Goal: Information Seeking & Learning: Learn about a topic

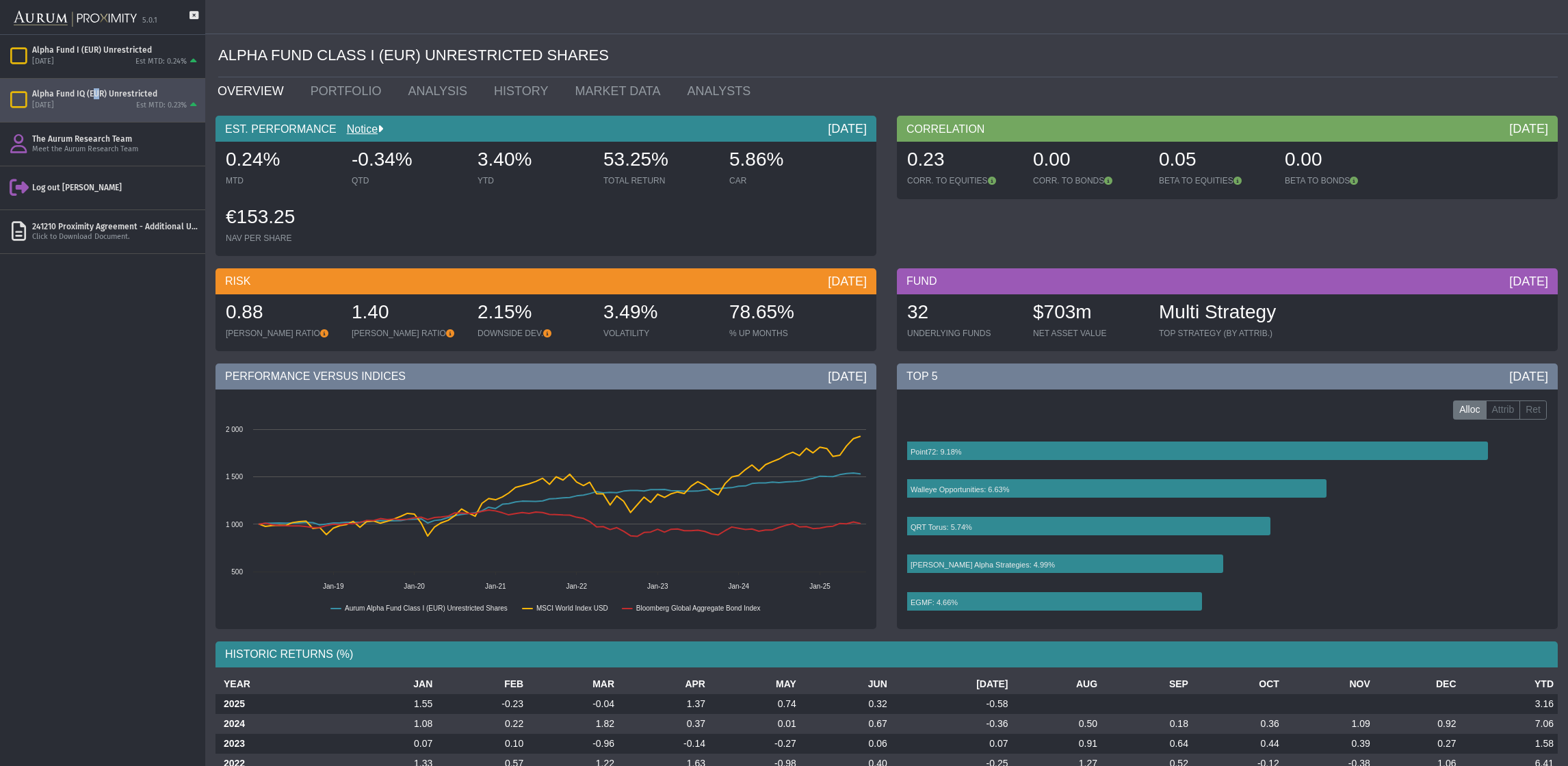
click at [92, 96] on div "Alpha Fund IQ (EUR) Unrestricted" at bounding box center [116, 93] width 168 height 11
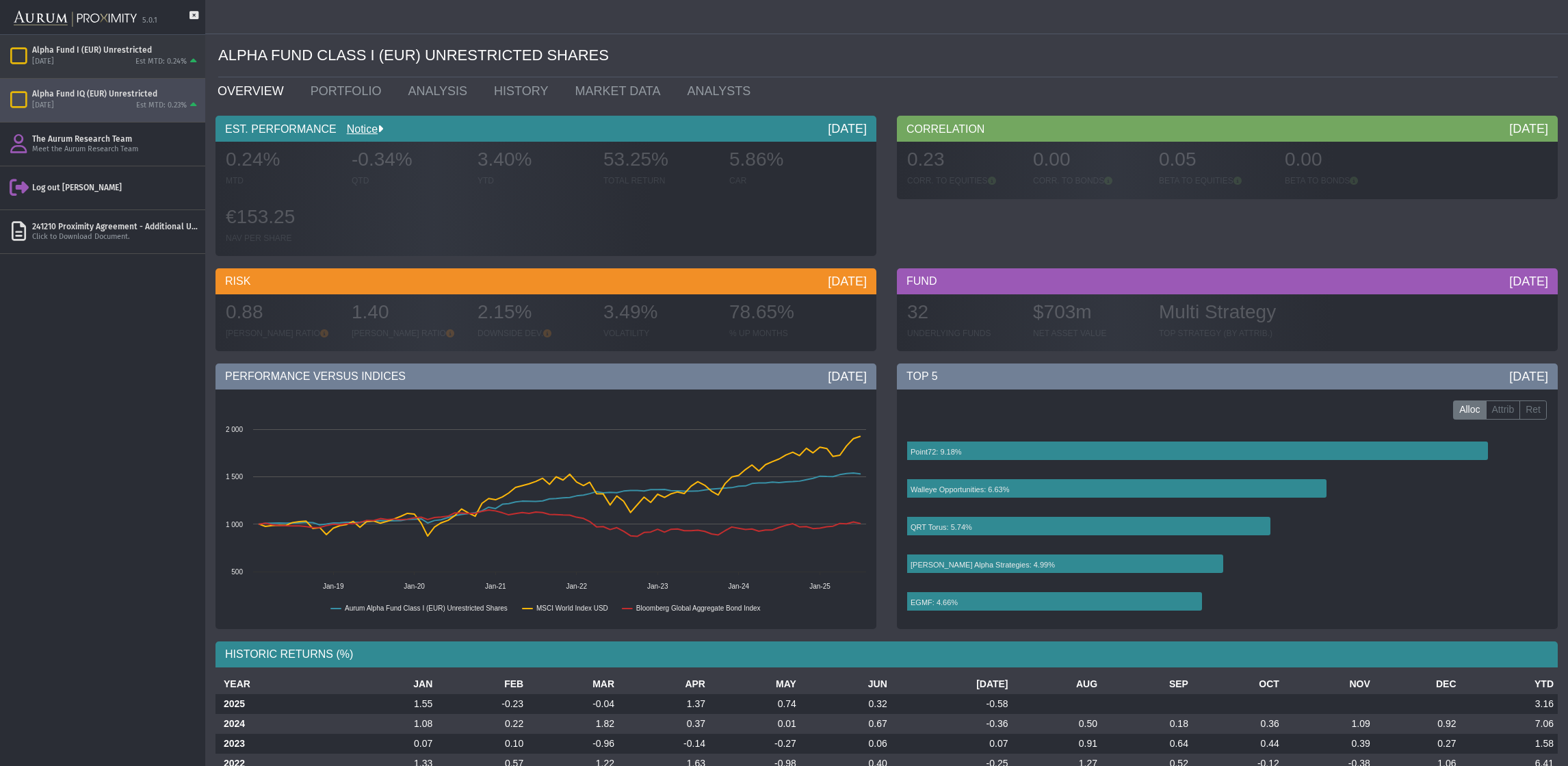
click at [110, 59] on div "[DATE] Est MTD: 0.24%" at bounding box center [116, 62] width 168 height 12
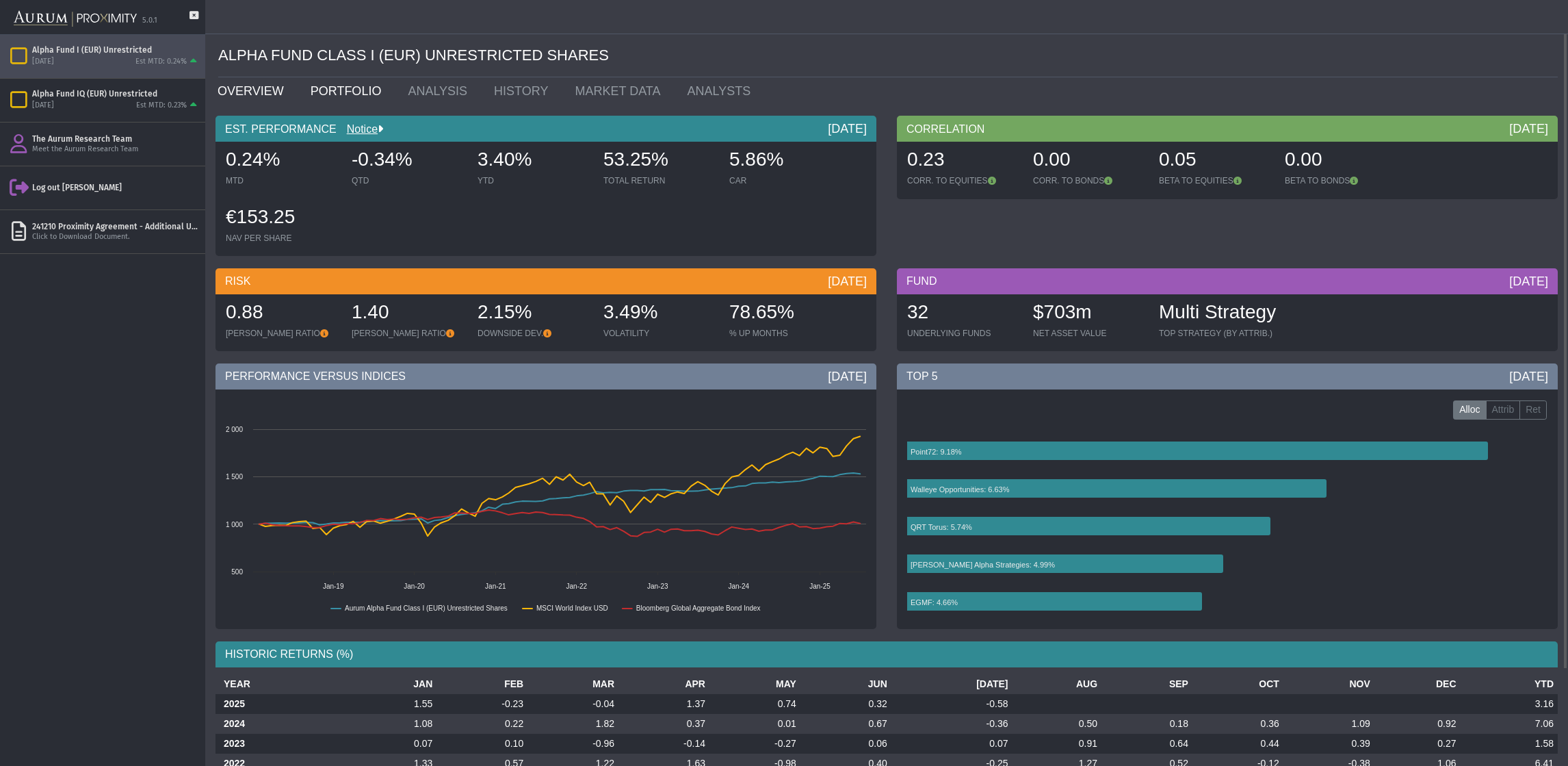
drag, startPoint x: 326, startPoint y: 94, endPoint x: 317, endPoint y: 95, distance: 9.1
click at [326, 94] on link "PORTFOLIO" at bounding box center [350, 91] width 98 height 27
click at [256, 87] on link "OVERVIEW" at bounding box center [254, 91] width 93 height 27
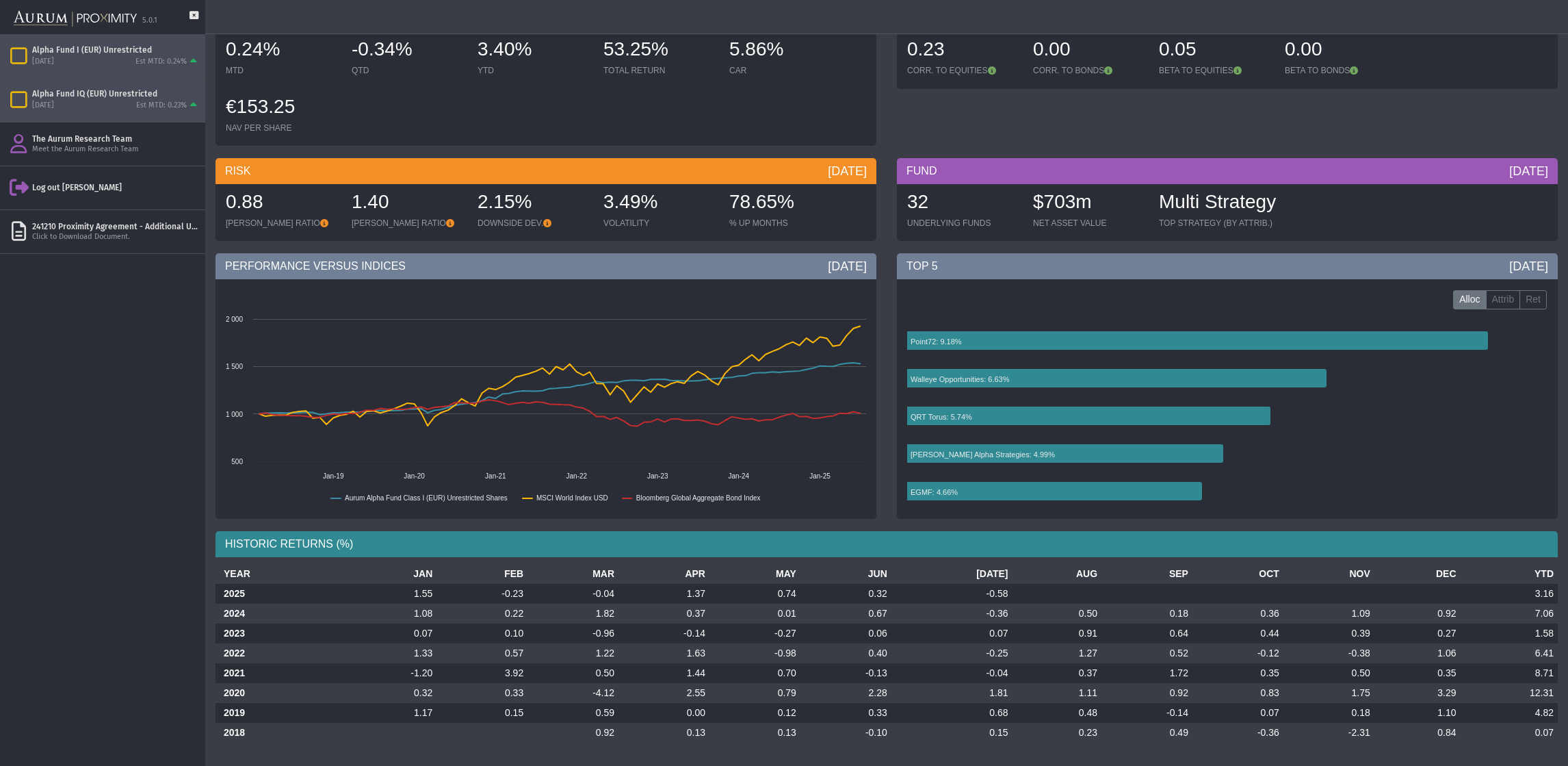
click at [88, 85] on div "Alpha Fund IQ (EUR) Unrestricted [DATE] Est MTD: 0.23%" at bounding box center [103, 100] width 205 height 43
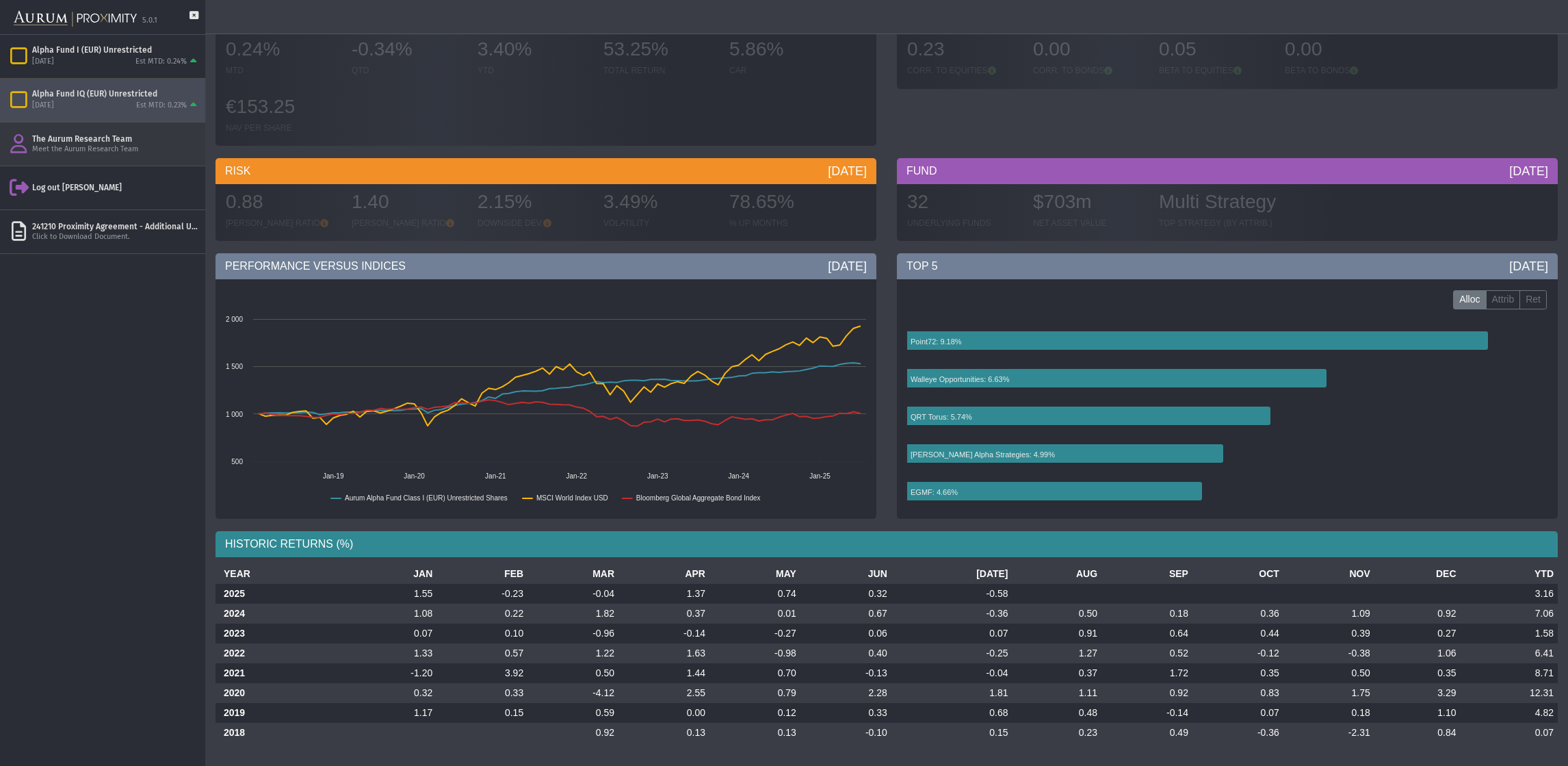
click at [76, 147] on div "Meet the Aurum Research Team" at bounding box center [116, 150] width 168 height 10
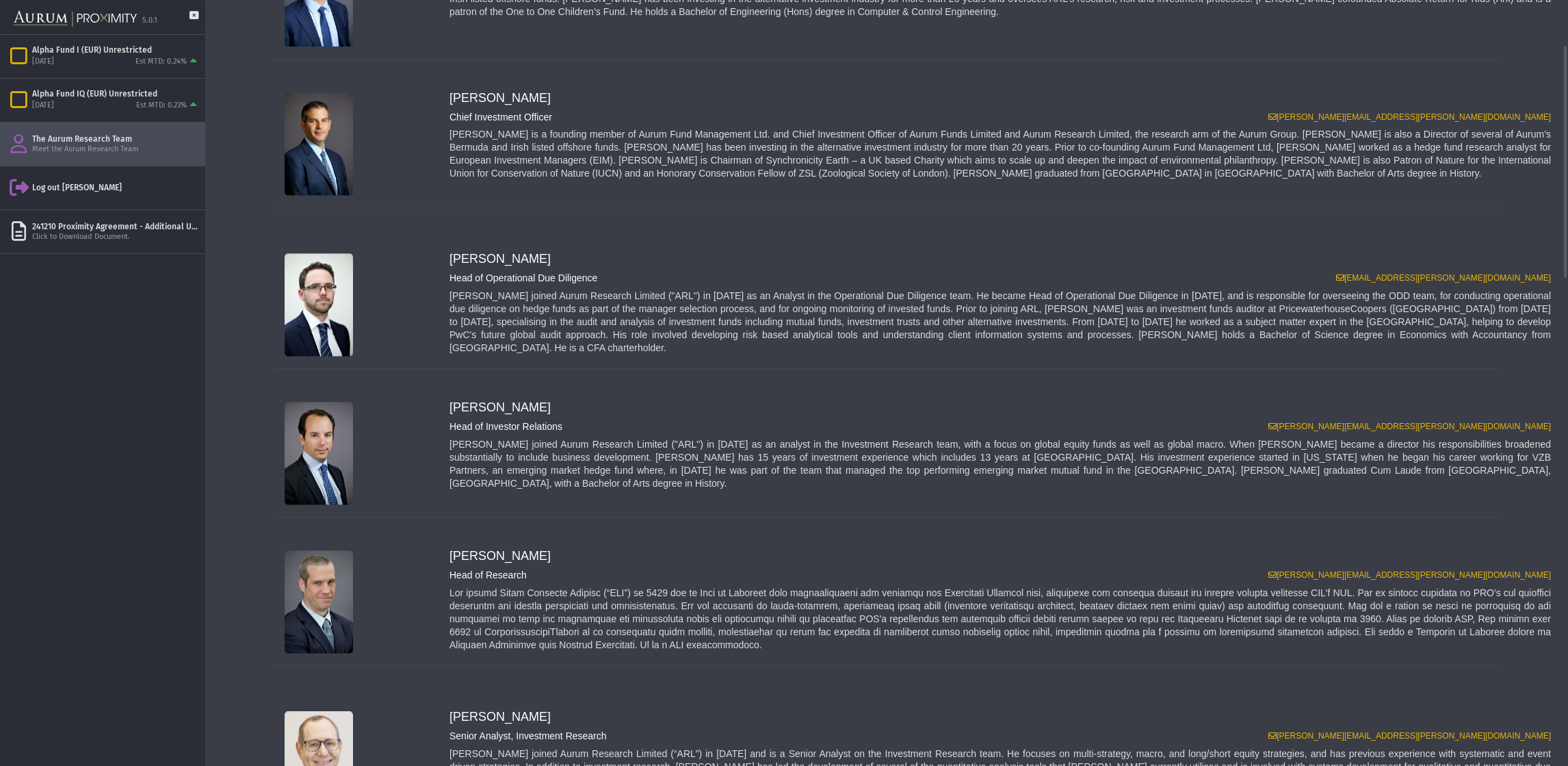
scroll to position [23, 0]
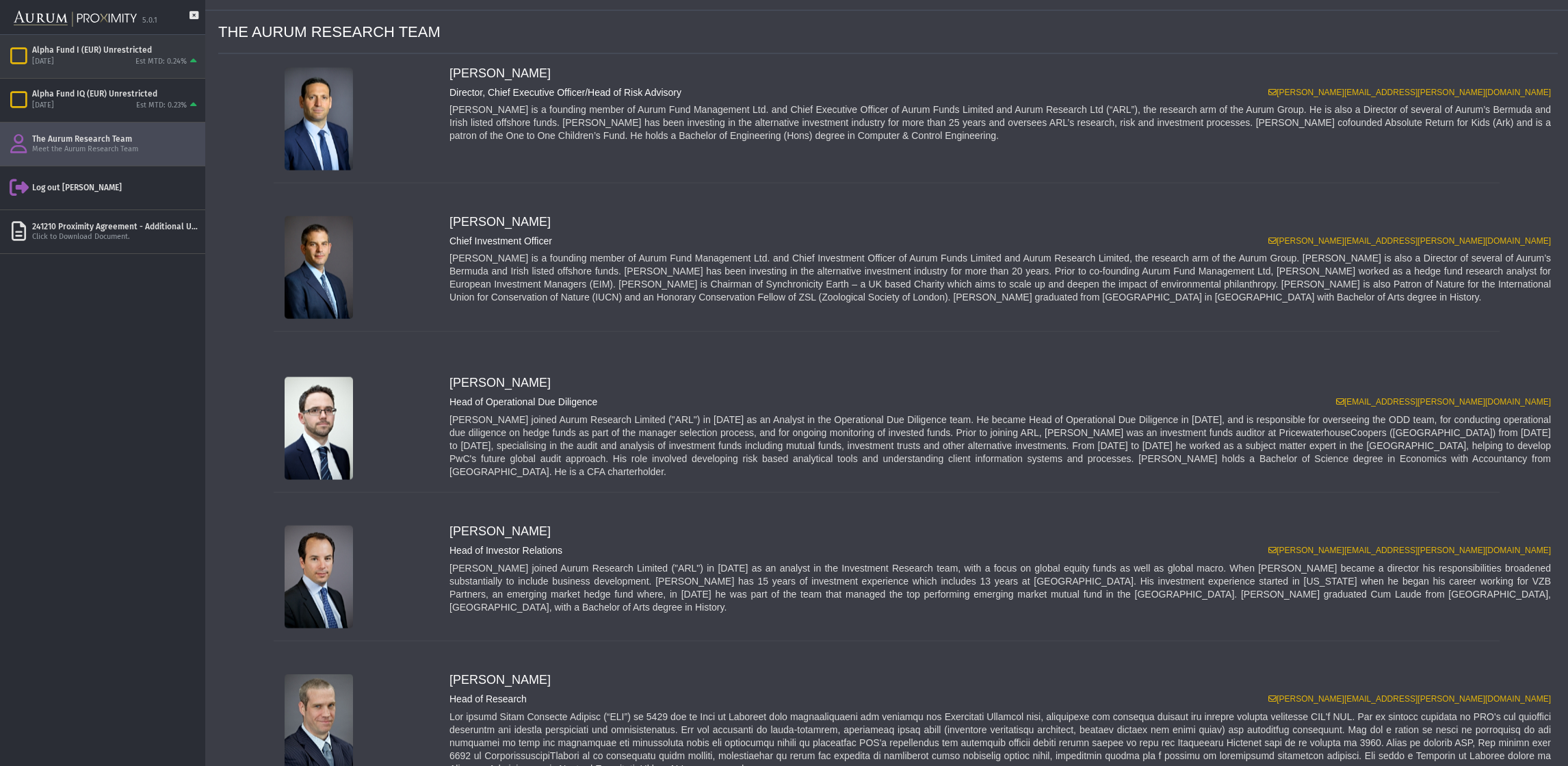
click at [53, 38] on div "Alpha Fund I (EUR) Unrestricted [DATE] Est MTD: 0.24%" at bounding box center [103, 56] width 205 height 43
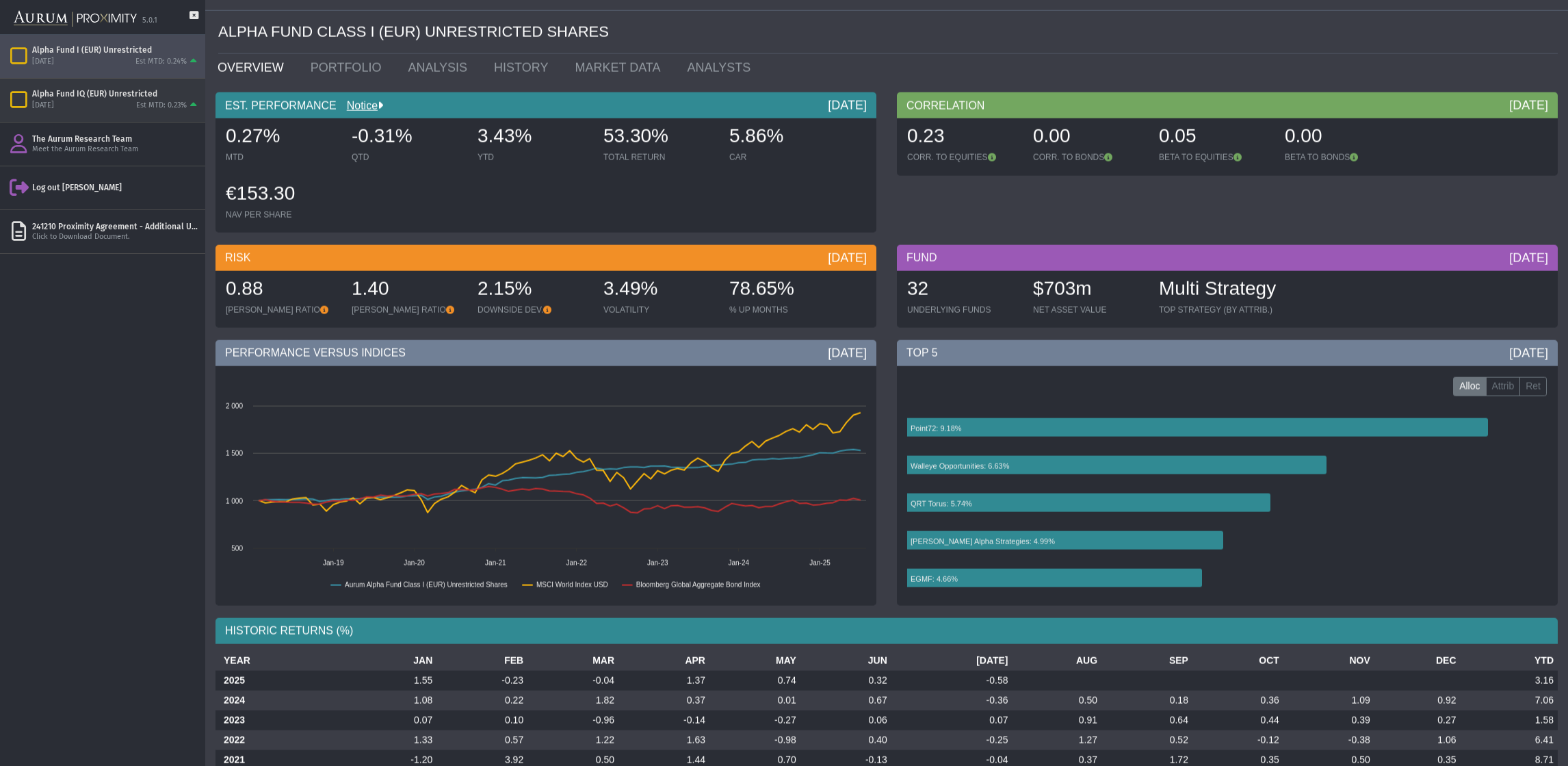
click at [80, 103] on div "[DATE] Est MTD: 0.23%" at bounding box center [116, 106] width 168 height 12
